Goal: Information Seeking & Learning: Learn about a topic

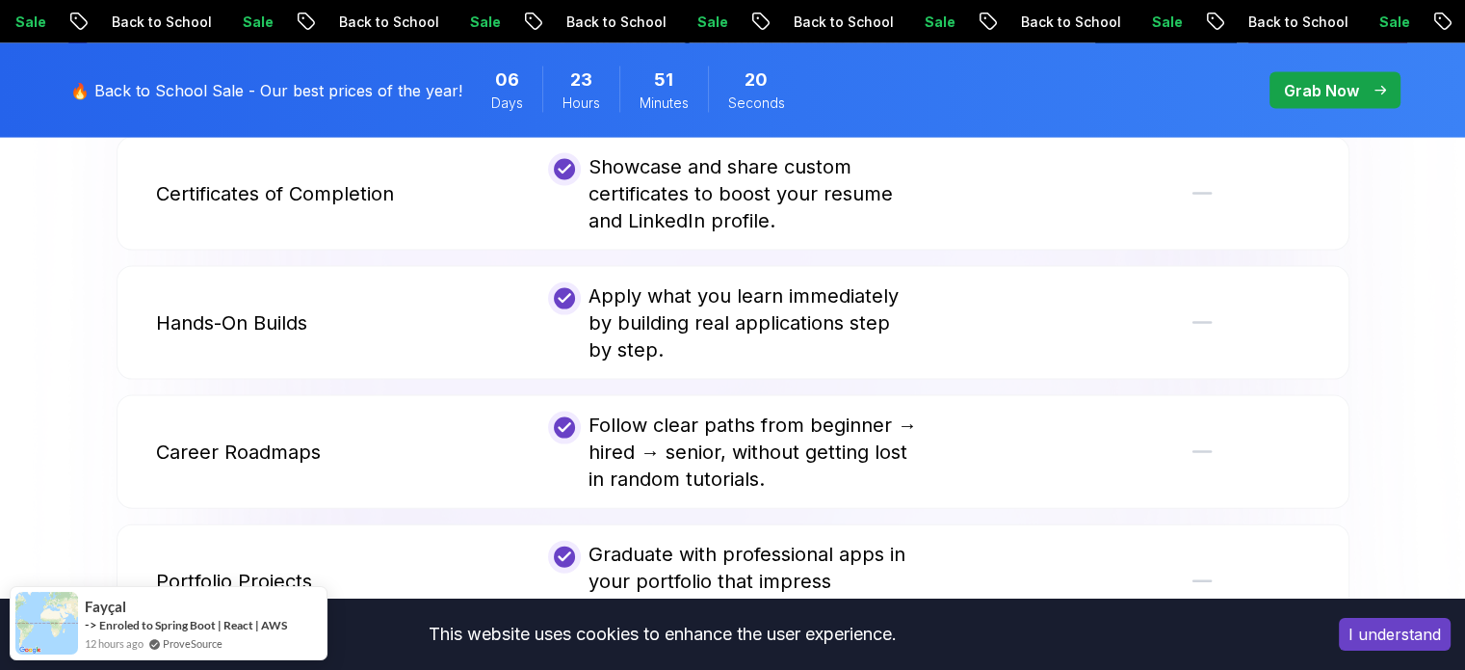
scroll to position [4336, 0]
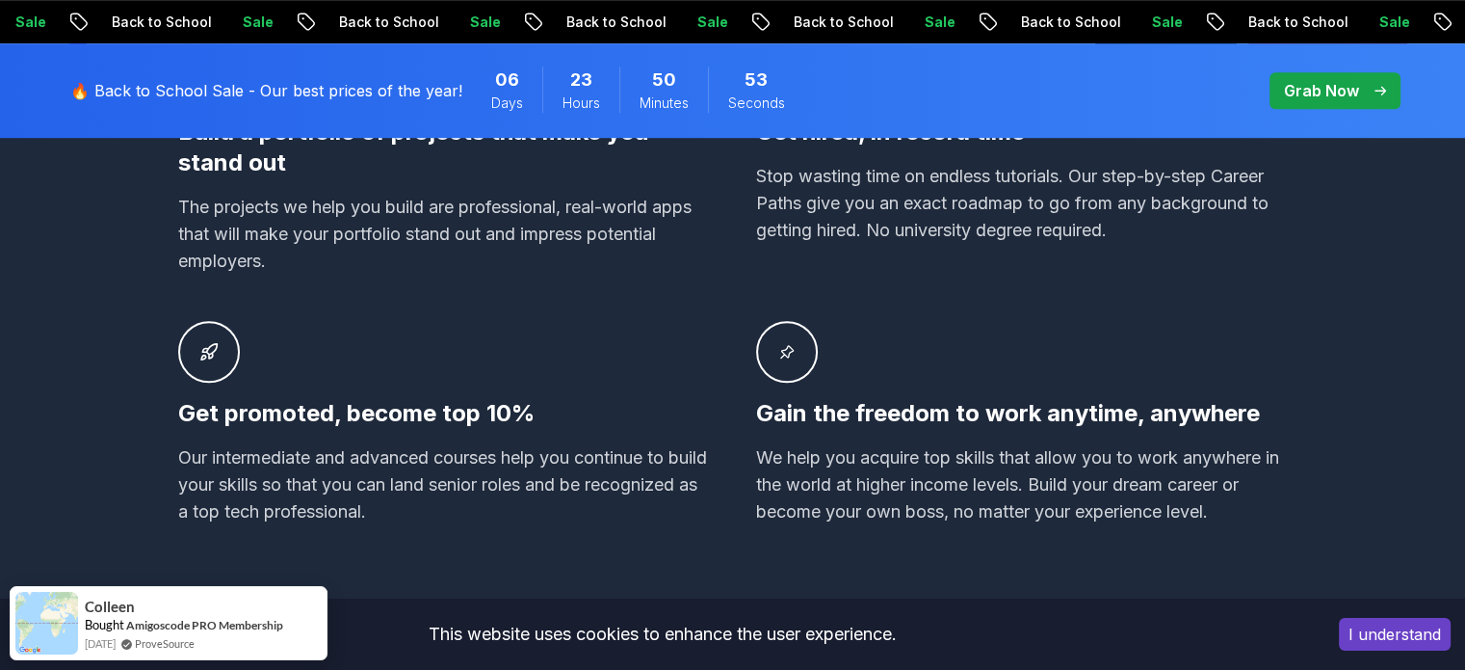
scroll to position [1542, 0]
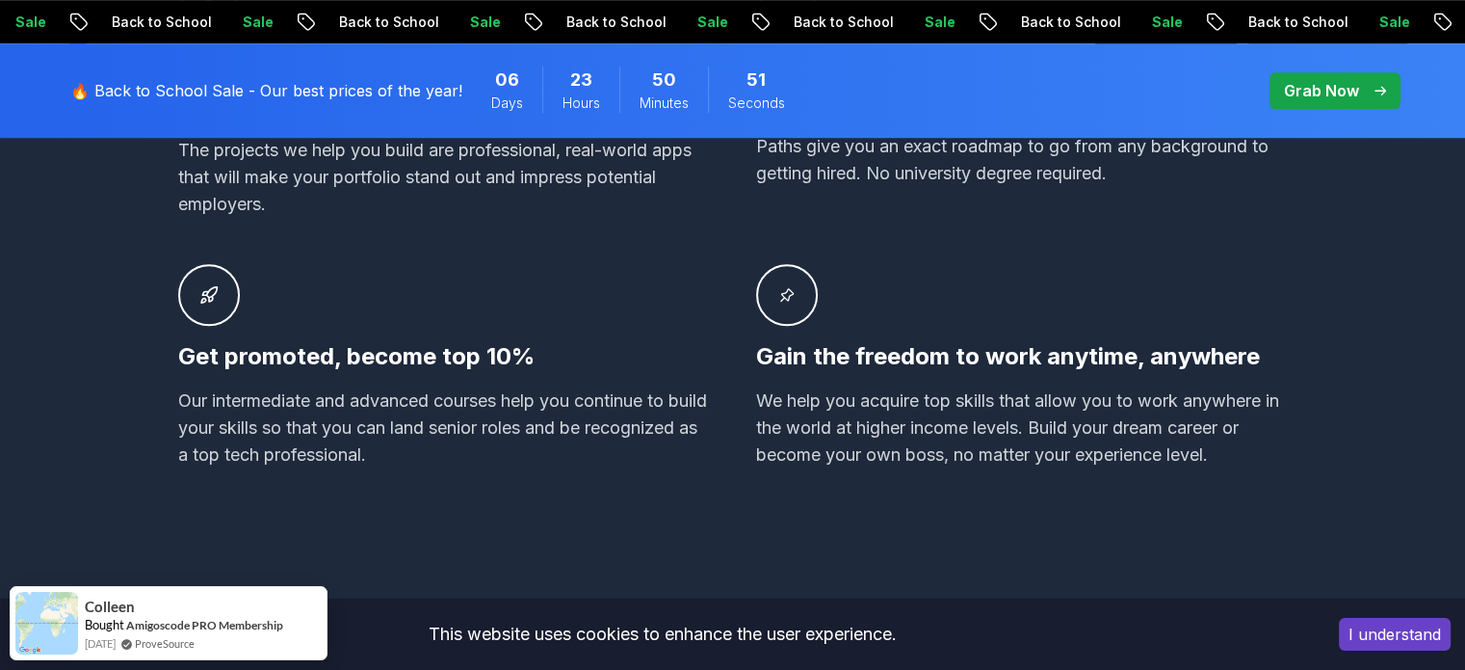
click at [1327, 98] on p "Grab Now" at bounding box center [1321, 90] width 75 height 23
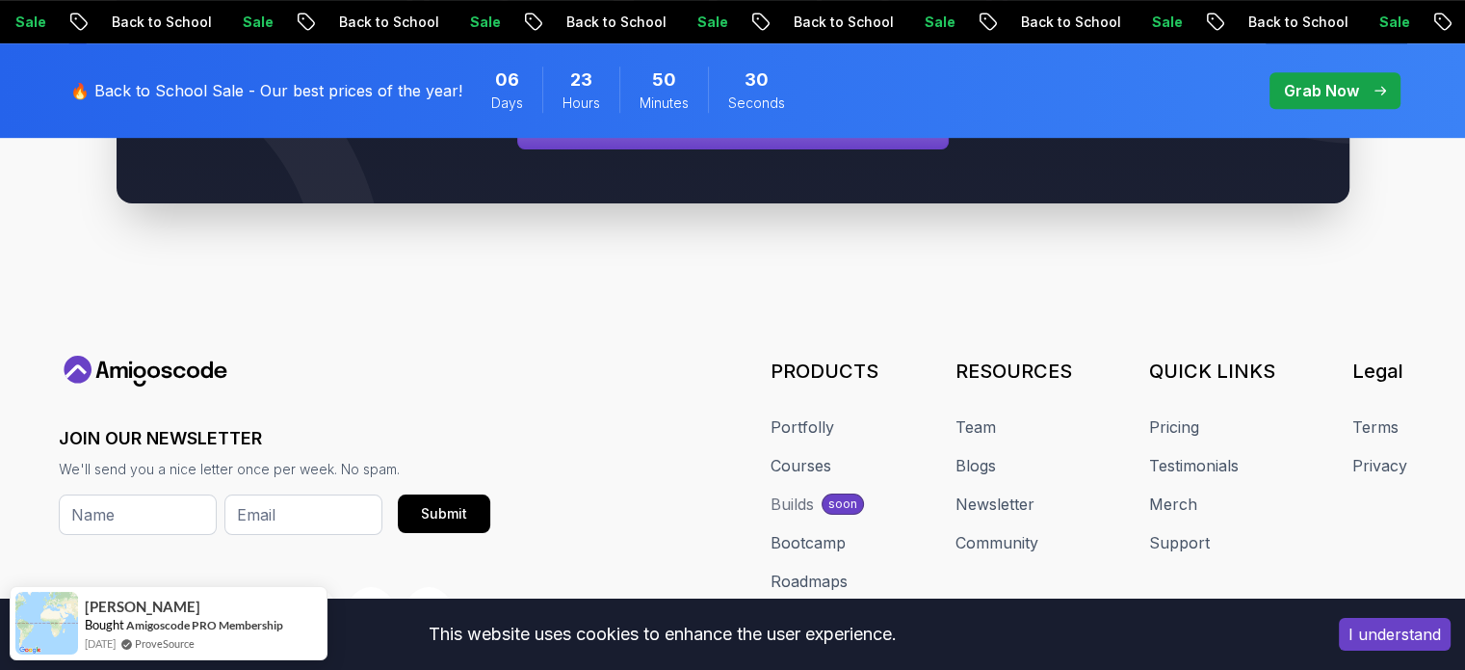
scroll to position [8492, 0]
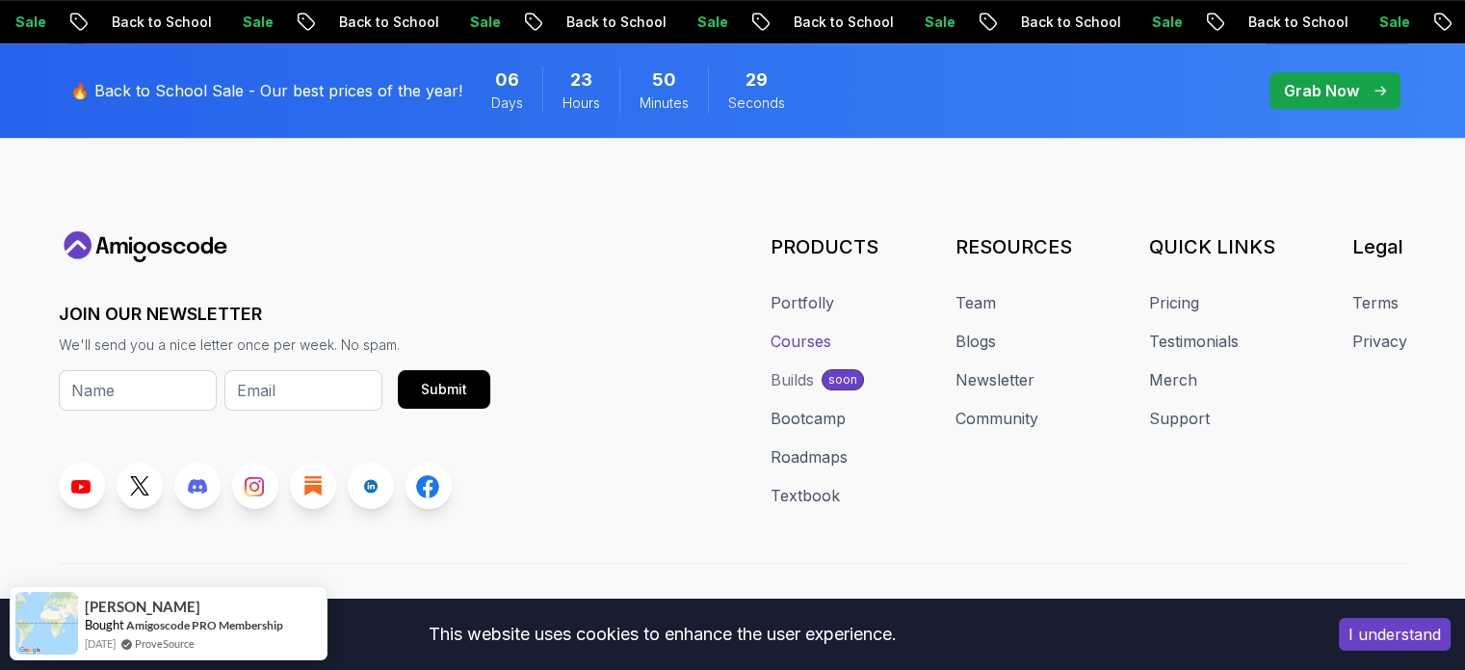
click at [783, 330] on link "Courses" at bounding box center [801, 341] width 61 height 23
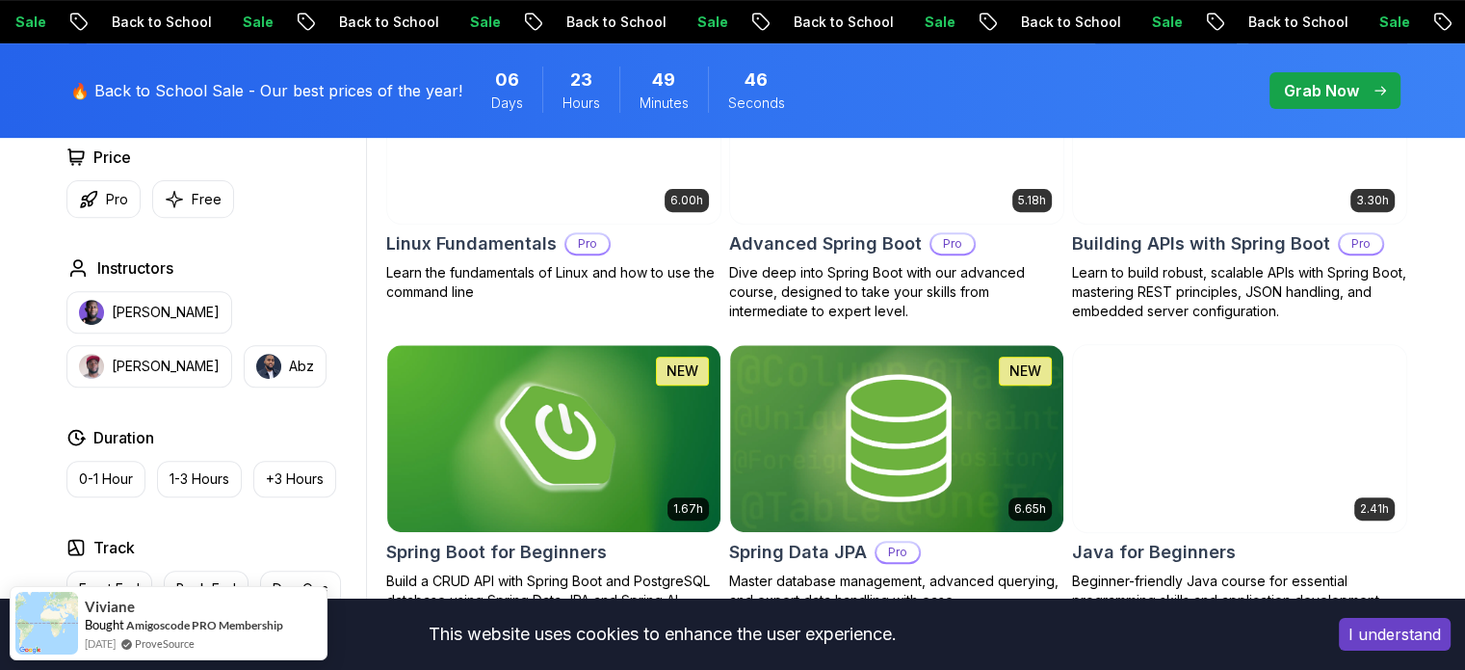
scroll to position [674, 0]
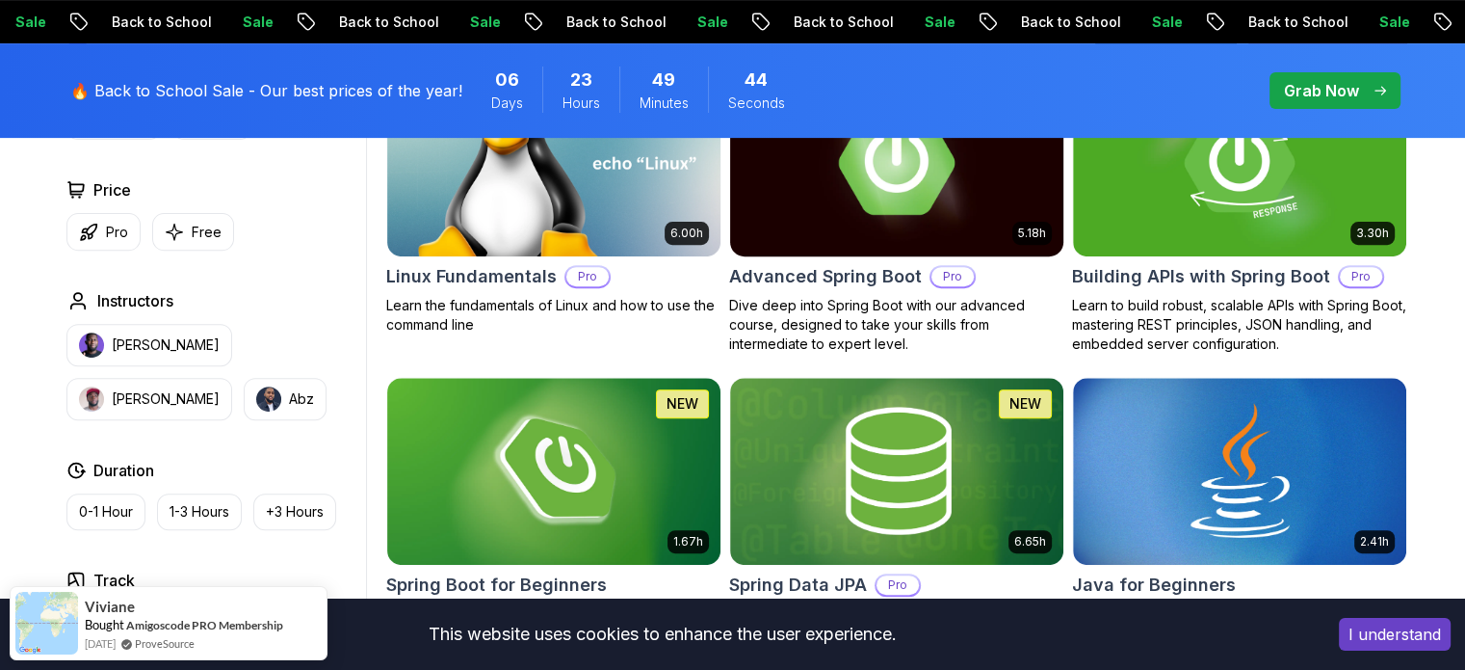
click at [877, 265] on h2 "Advanced Spring Boot" at bounding box center [825, 276] width 193 height 27
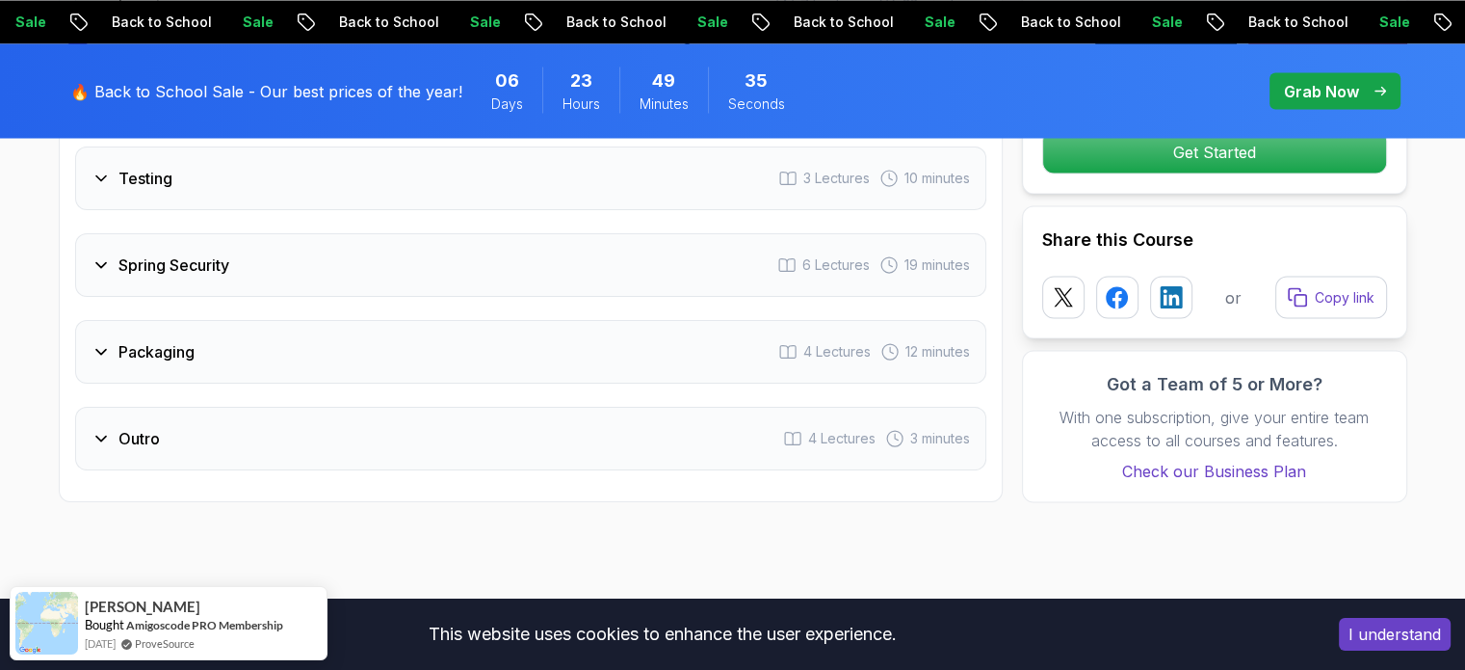
scroll to position [3758, 0]
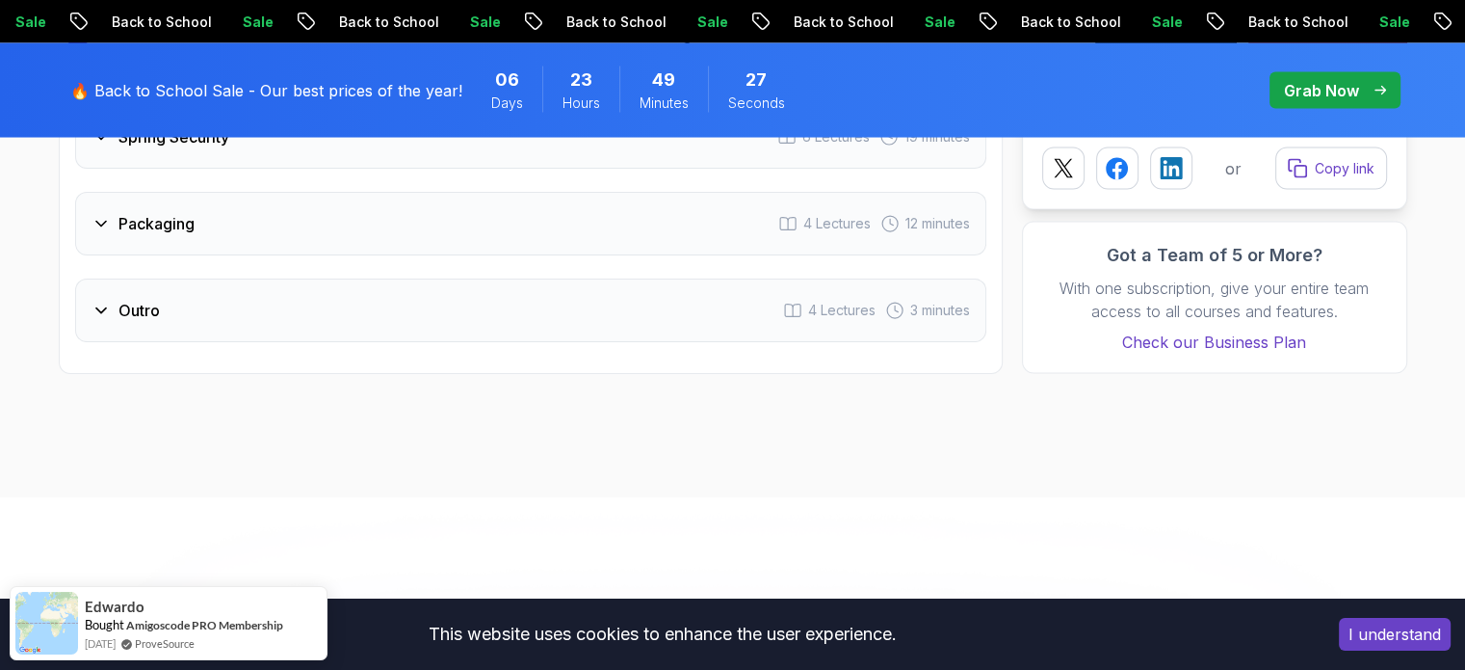
drag, startPoint x: 312, startPoint y: 424, endPoint x: 324, endPoint y: 419, distance: 12.5
